Goal: Navigation & Orientation: Find specific page/section

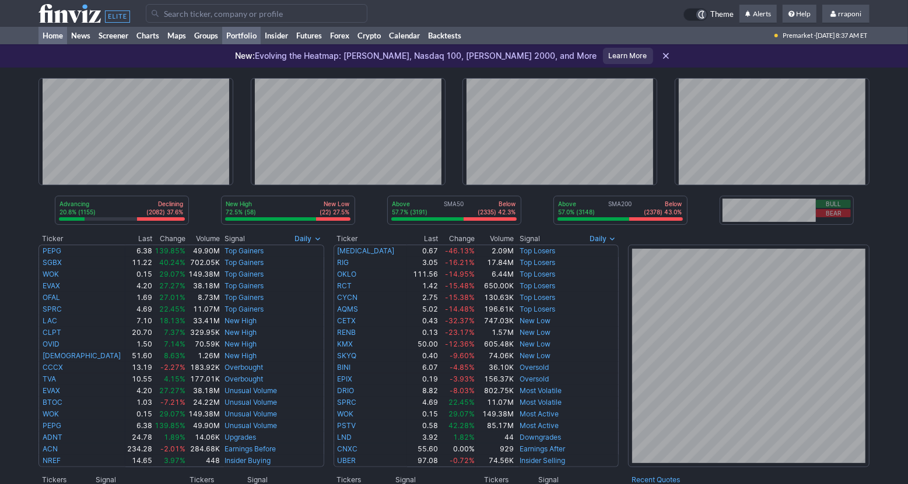
click at [259, 38] on link "Portfolio" at bounding box center [241, 35] width 38 height 17
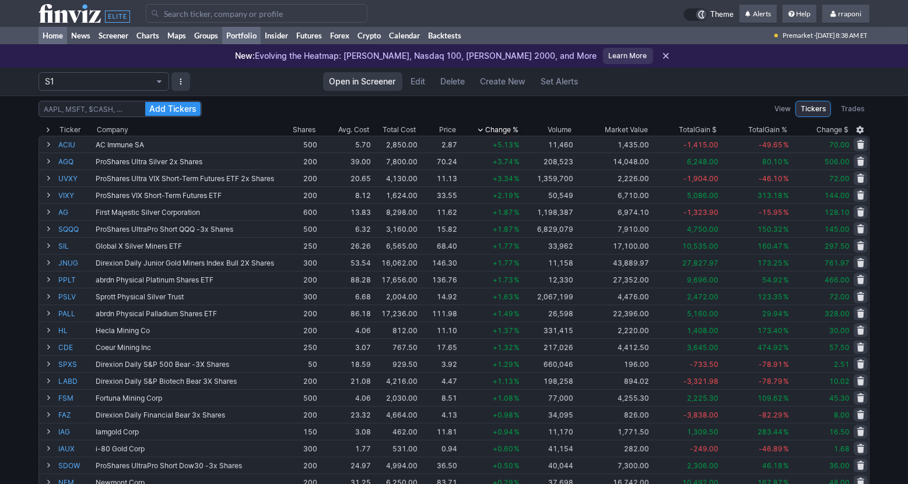
click at [53, 34] on link "Home" at bounding box center [52, 35] width 29 height 17
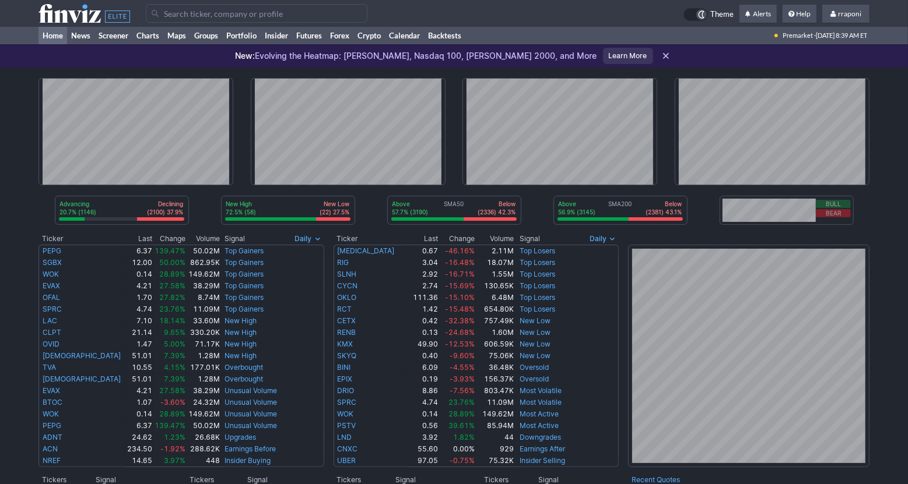
scroll to position [227, 0]
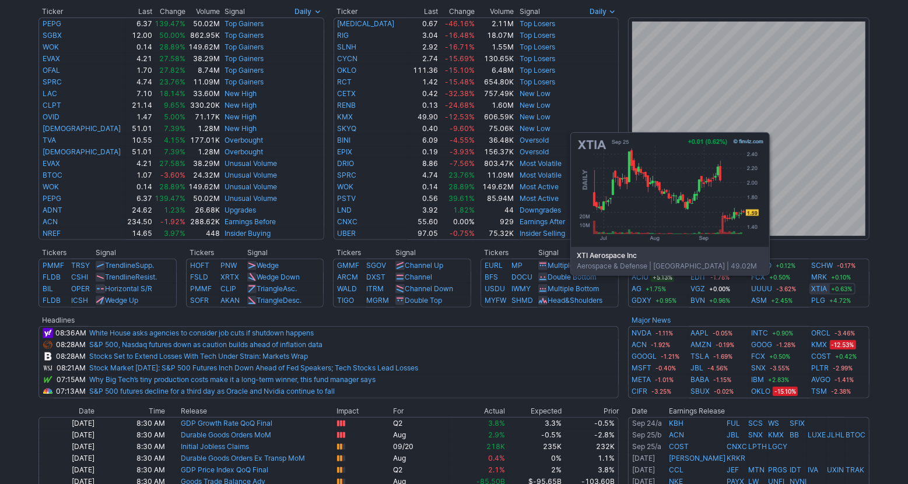
click at [820, 293] on link "XTIA" at bounding box center [820, 289] width 16 height 12
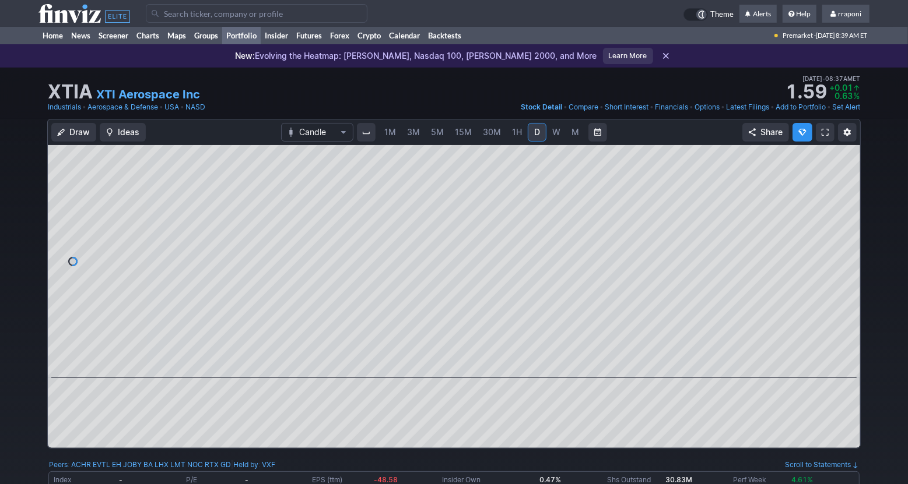
click at [255, 38] on link "Portfolio" at bounding box center [241, 35] width 38 height 17
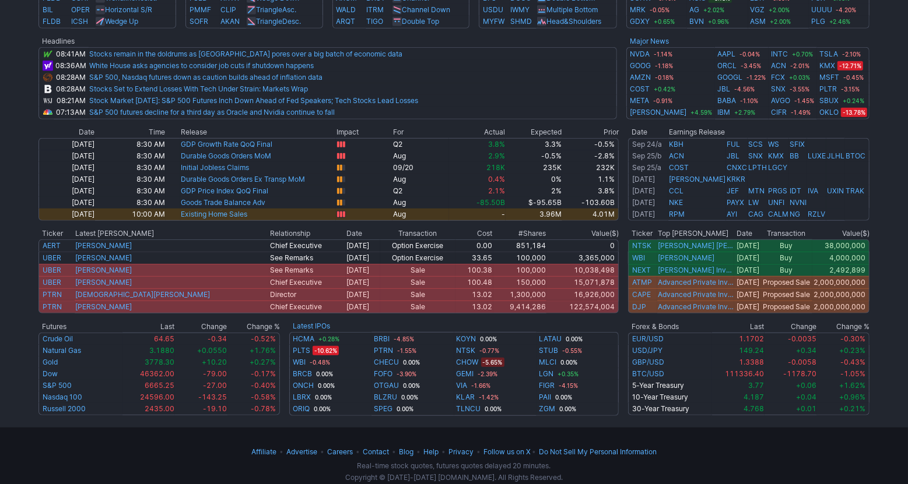
scroll to position [524, 0]
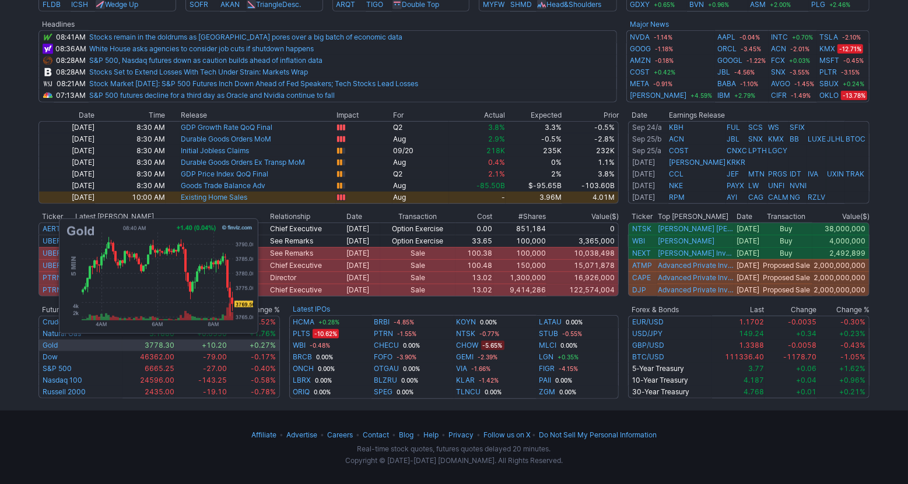
click at [53, 347] on link "Gold" at bounding box center [50, 345] width 15 height 9
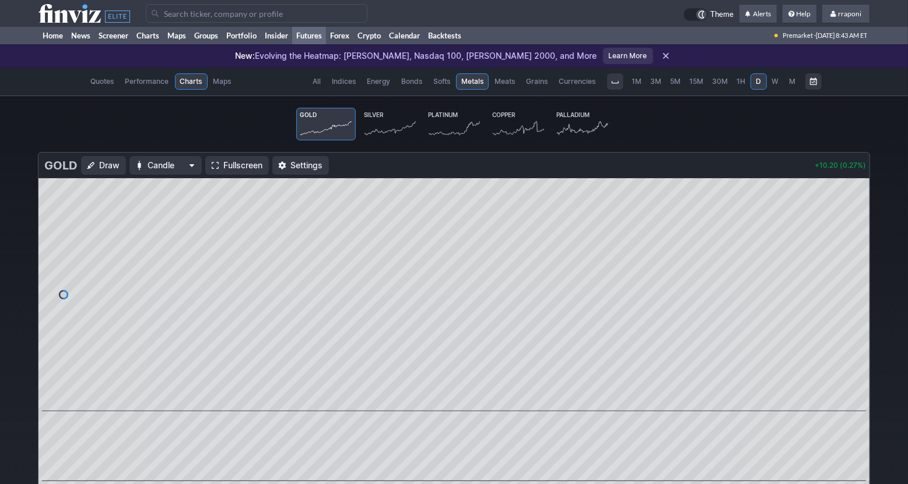
click at [401, 122] on icon at bounding box center [389, 128] width 51 height 16
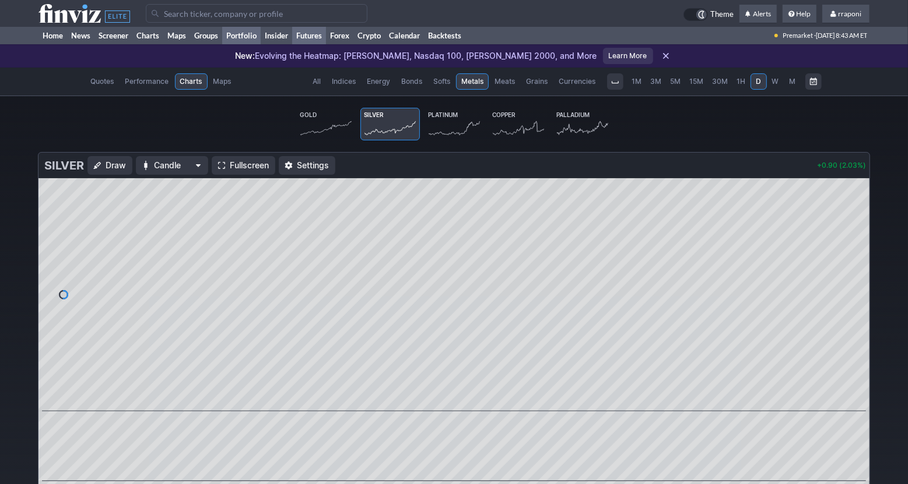
click at [257, 37] on link "Portfolio" at bounding box center [241, 35] width 38 height 17
